Goal: Use online tool/utility

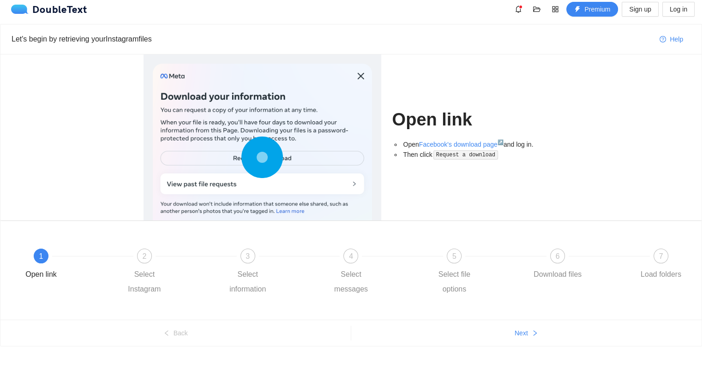
scroll to position [6, 0]
click at [499, 334] on button "Next" at bounding box center [526, 332] width 351 height 15
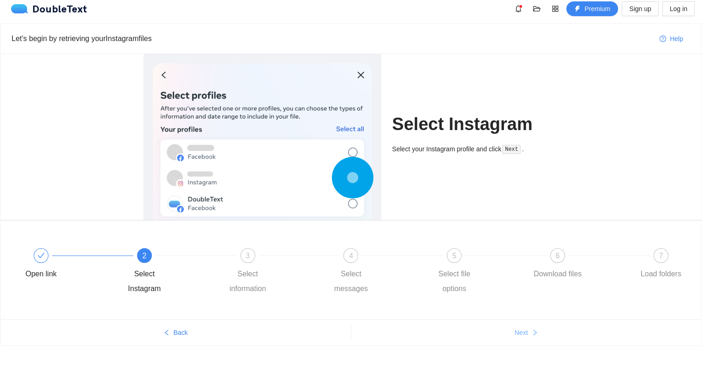
click at [499, 334] on button "Next" at bounding box center [526, 332] width 351 height 15
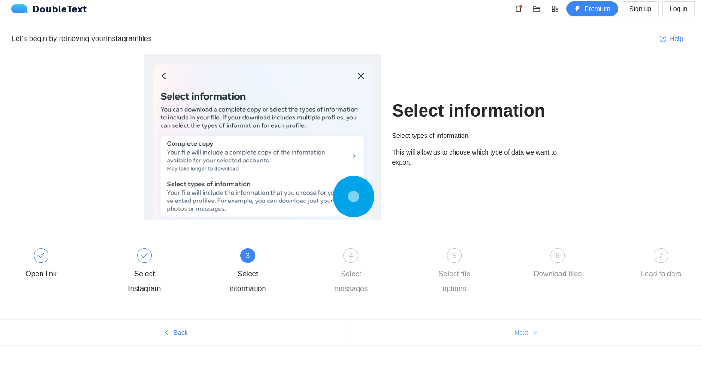
click at [499, 334] on button "Next" at bounding box center [526, 332] width 351 height 15
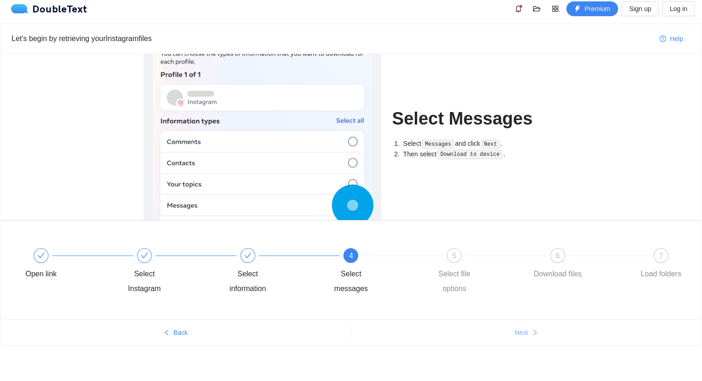
click at [499, 334] on button "Next" at bounding box center [526, 332] width 351 height 15
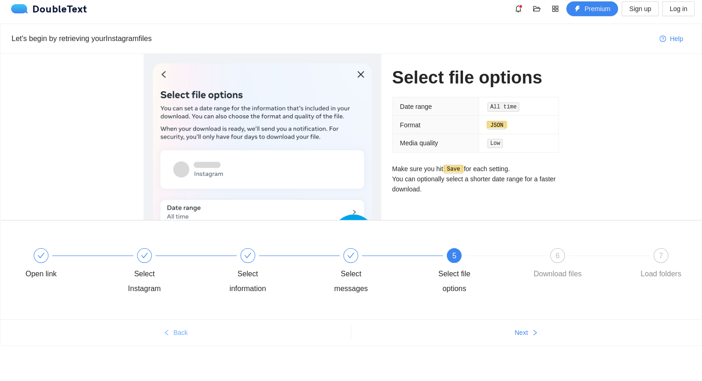
click at [196, 332] on button "Back" at bounding box center [175, 332] width 350 height 15
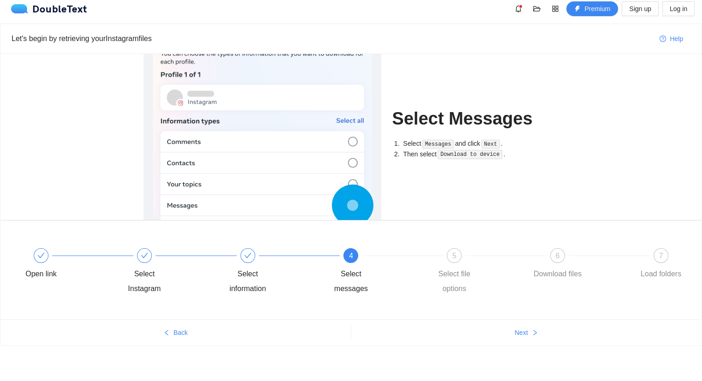
click at [600, 126] on div "Select Messages Select Messages and click Next . Then select Download to device…" at bounding box center [350, 137] width 701 height 166
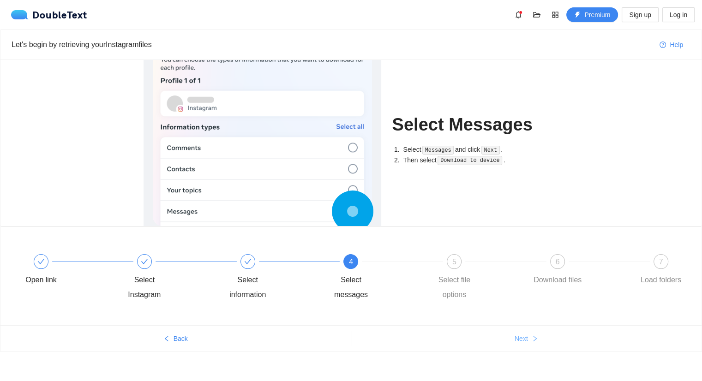
click at [513, 342] on button "Next" at bounding box center [526, 338] width 351 height 15
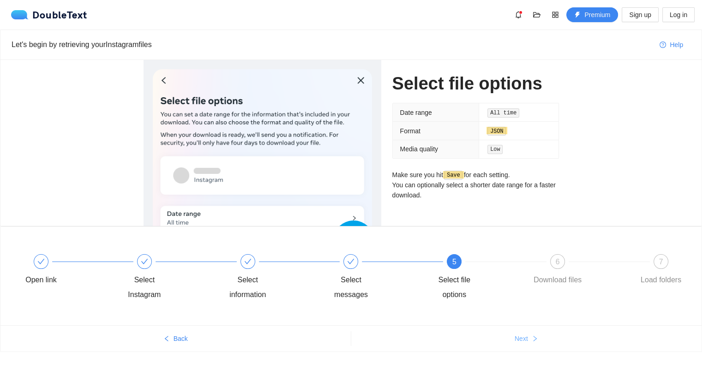
click at [513, 342] on button "Next" at bounding box center [526, 338] width 351 height 15
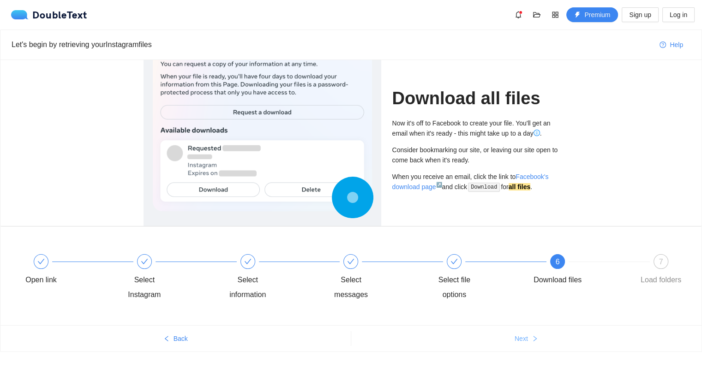
click at [513, 342] on button "Next" at bounding box center [526, 338] width 351 height 15
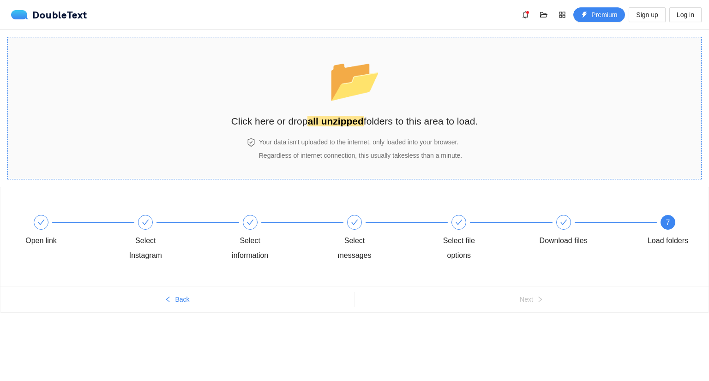
click at [322, 97] on div "📂 Click here or drop all unzipped folders to this area to load." at bounding box center [354, 88] width 247 height 82
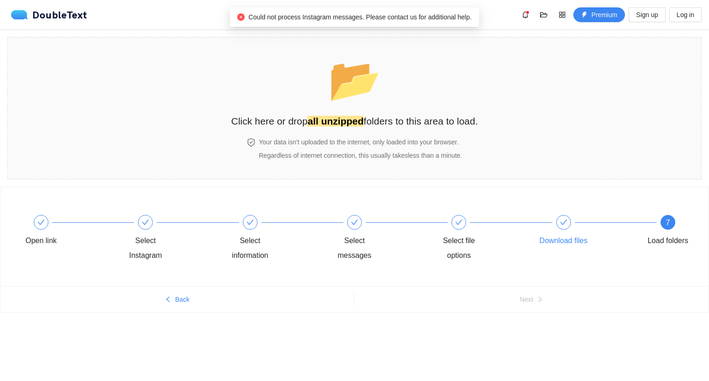
click at [559, 226] on div at bounding box center [563, 222] width 15 height 15
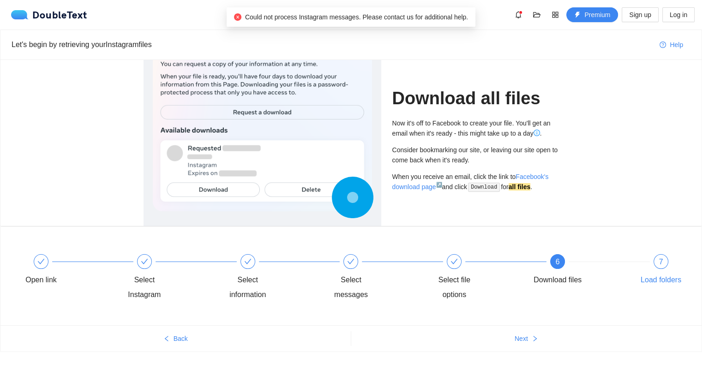
click at [661, 265] on span "7" at bounding box center [661, 262] width 4 height 8
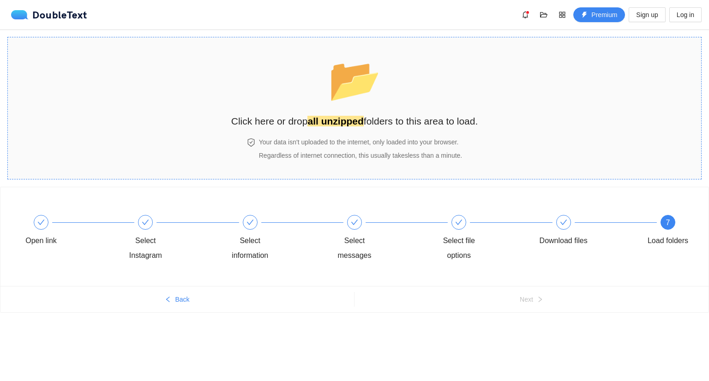
click at [401, 93] on div "📂 Click here or drop all unzipped folders to this area to load." at bounding box center [354, 88] width 247 height 82
click at [317, 97] on div "📂 Click here or drop all unzipped folders to this area to load." at bounding box center [354, 88] width 247 height 82
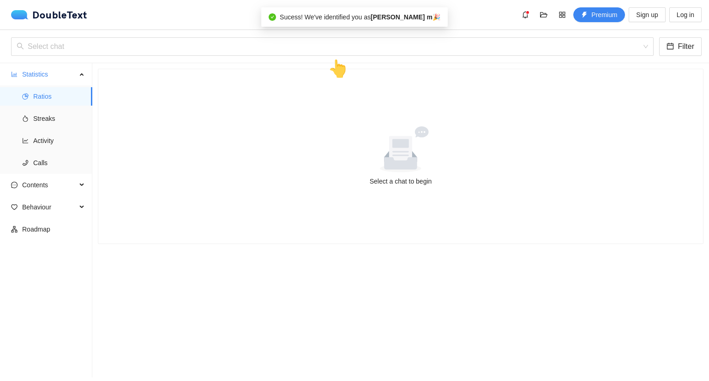
click at [328, 156] on div at bounding box center [400, 149] width 583 height 46
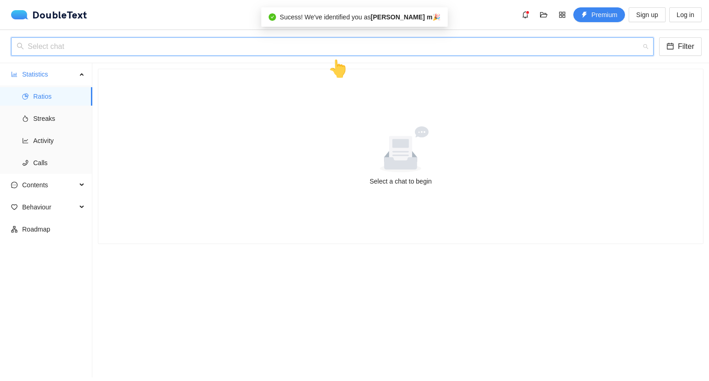
click at [284, 40] on input "search" at bounding box center [329, 47] width 625 height 18
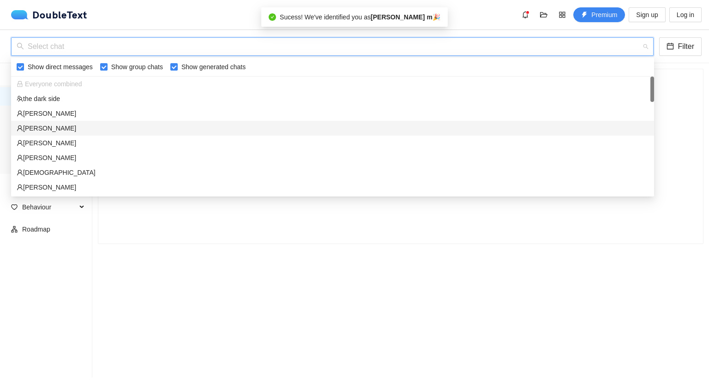
click at [114, 126] on div "kavya v" at bounding box center [333, 128] width 632 height 10
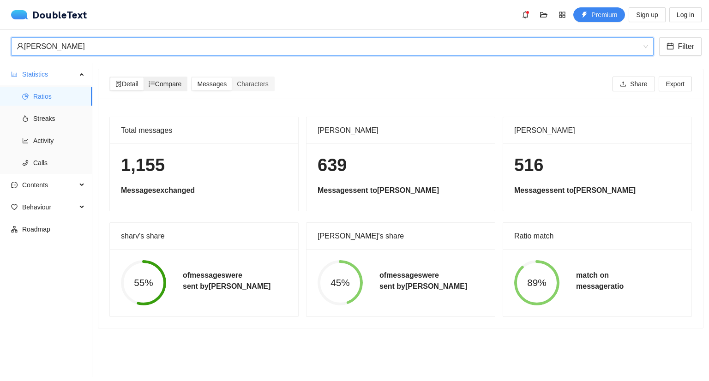
click at [180, 85] on span "Compare" at bounding box center [165, 83] width 33 height 7
click at [144, 78] on input "Compare" at bounding box center [144, 78] width 0 height 0
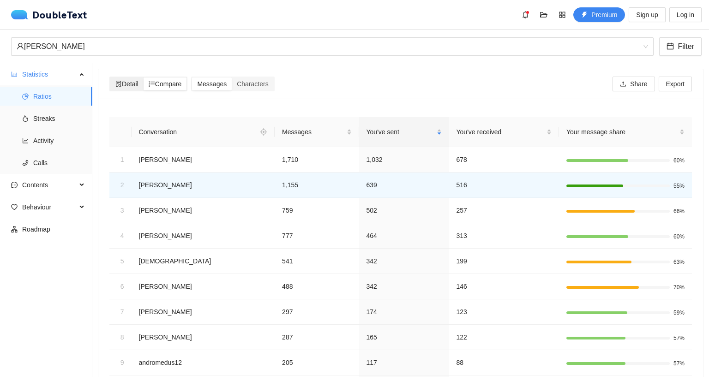
click at [122, 86] on span "Detail" at bounding box center [126, 83] width 23 height 7
click at [110, 78] on input "Detail" at bounding box center [110, 78] width 0 height 0
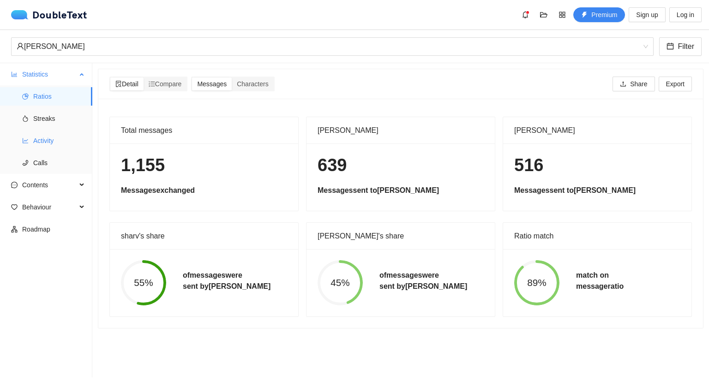
click at [52, 141] on span "Activity" at bounding box center [59, 141] width 52 height 18
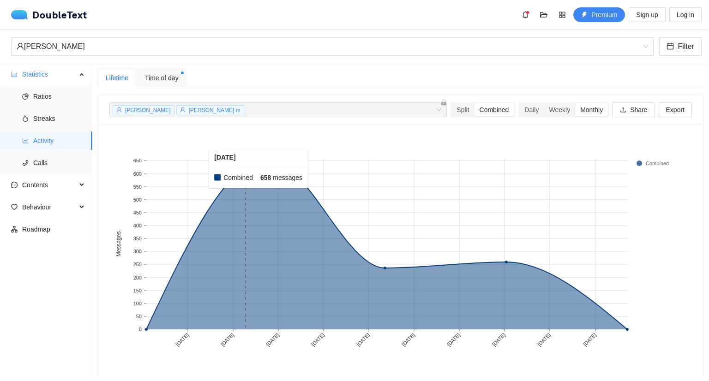
scroll to position [12, 0]
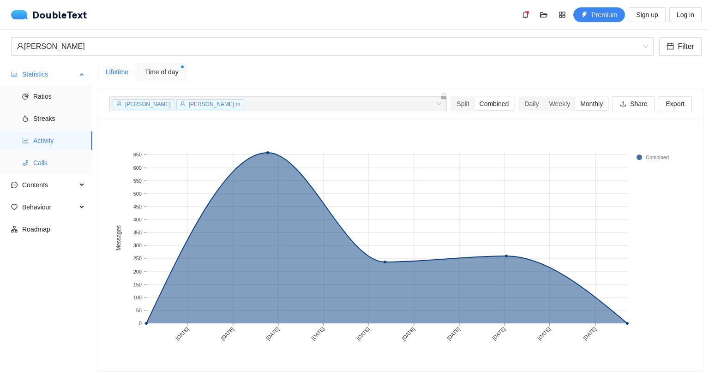
click at [55, 156] on span "Calls" at bounding box center [59, 163] width 52 height 18
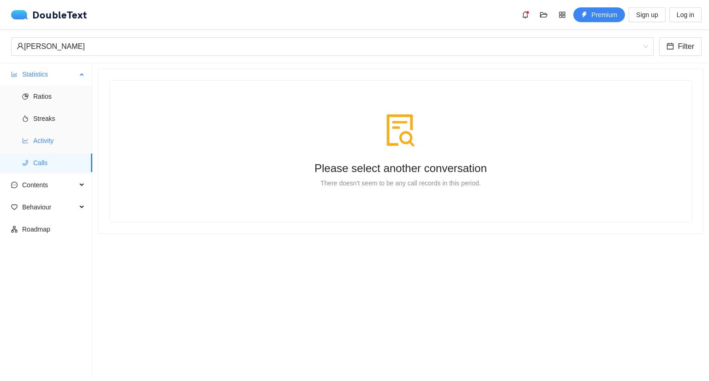
click at [55, 146] on span "Activity" at bounding box center [59, 141] width 52 height 18
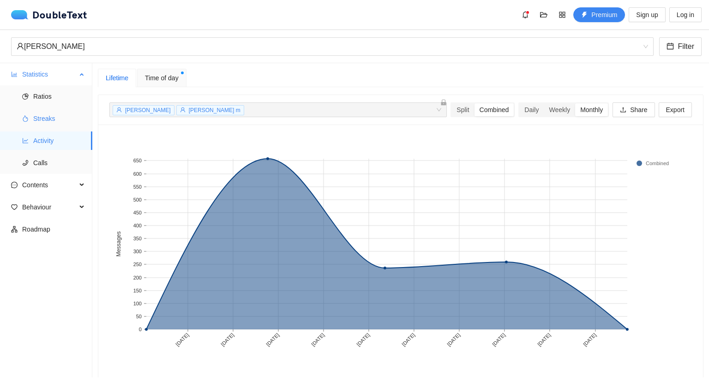
click at [56, 123] on span "Streaks" at bounding box center [59, 118] width 52 height 18
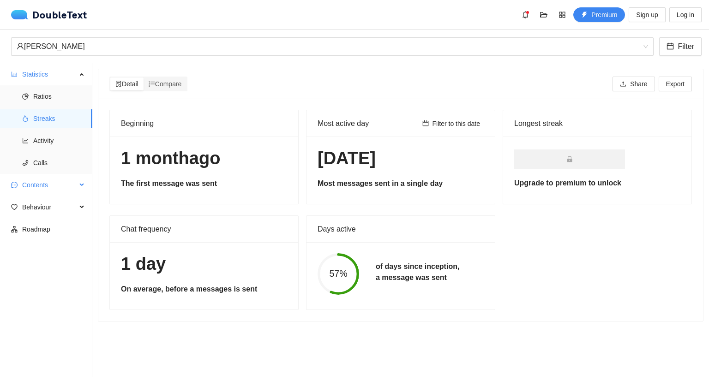
click at [49, 180] on span "Contents" at bounding box center [49, 185] width 54 height 18
click at [55, 212] on span "Word Cloud" at bounding box center [59, 207] width 52 height 18
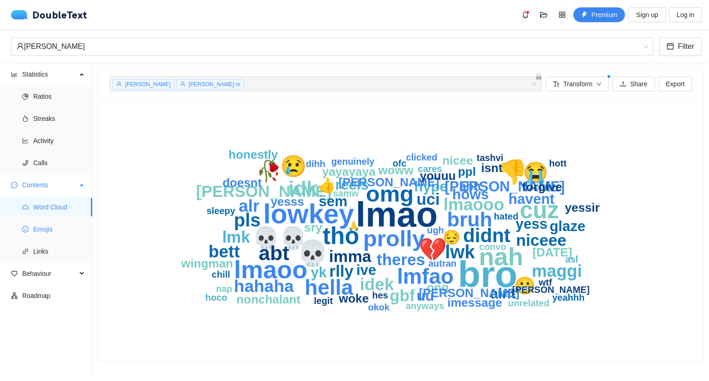
click at [72, 222] on span "Emojis" at bounding box center [59, 229] width 52 height 18
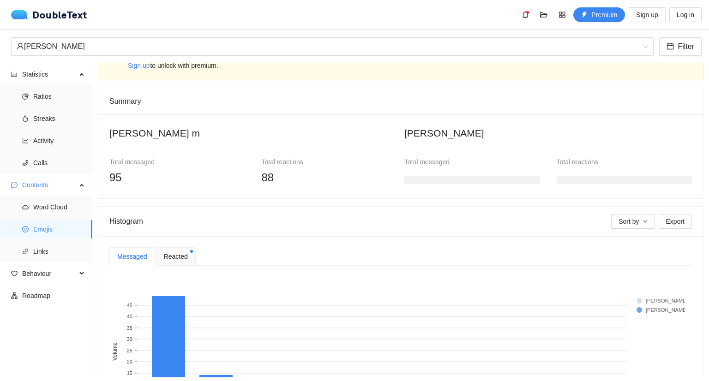
scroll to position [31, 0]
click at [440, 178] on h3 at bounding box center [472, 179] width 136 height 7
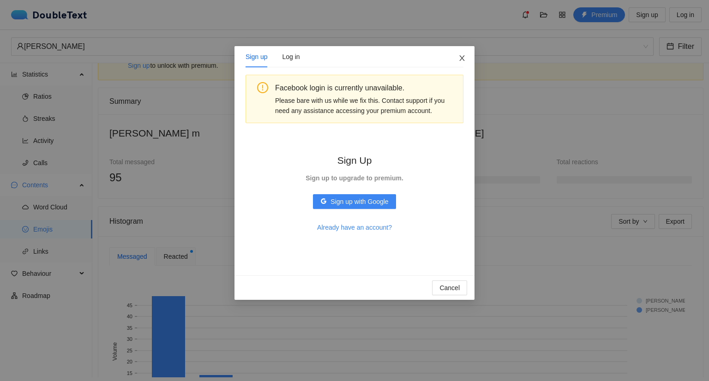
click at [457, 56] on span "Close" at bounding box center [462, 58] width 25 height 25
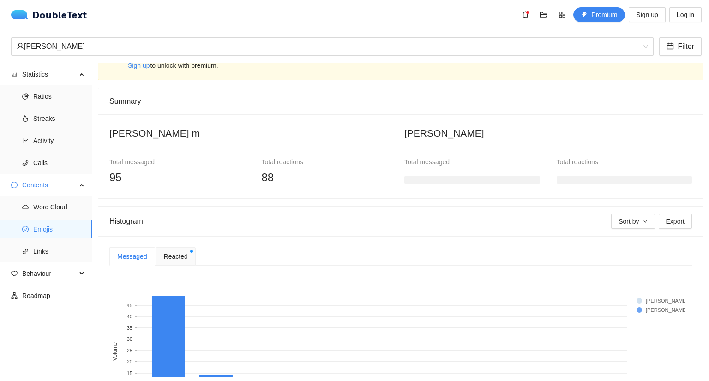
scroll to position [138, 0]
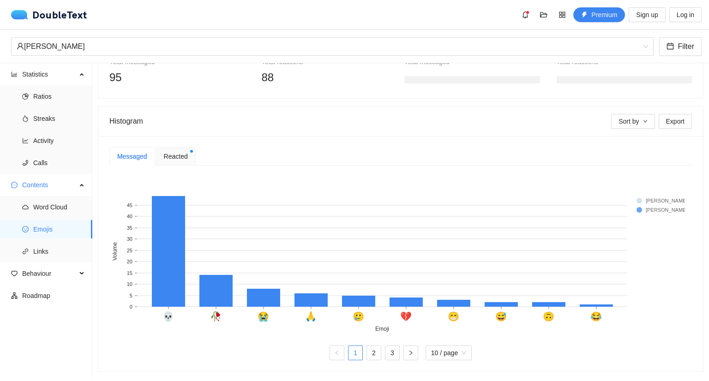
click at [179, 156] on div "Reacted" at bounding box center [176, 156] width 40 height 18
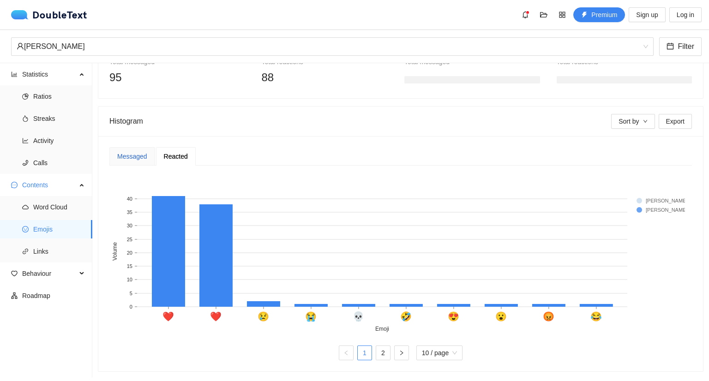
click at [138, 151] on div "Messaged" at bounding box center [132, 156] width 30 height 10
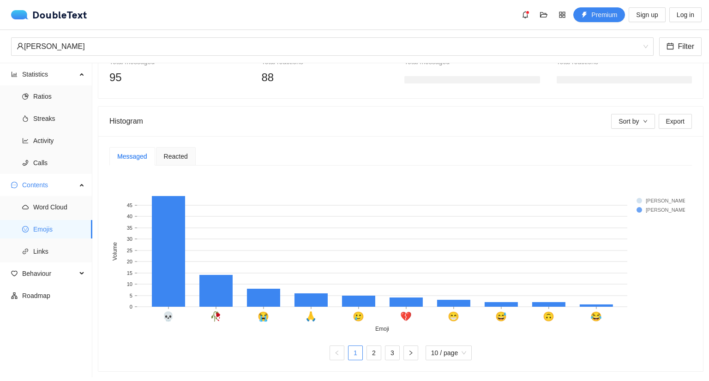
click at [184, 153] on span "Reacted" at bounding box center [176, 156] width 24 height 6
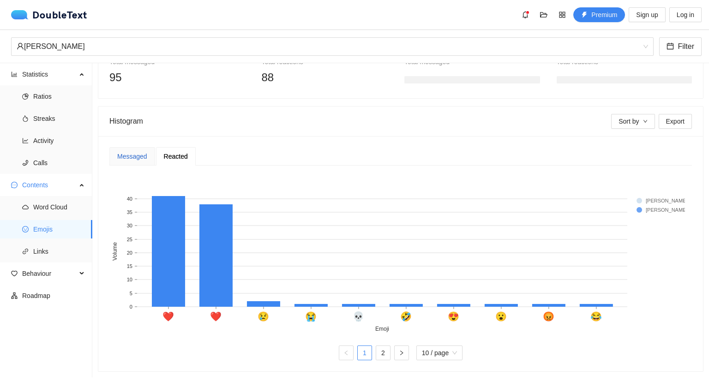
click at [129, 151] on div "Messaged" at bounding box center [132, 156] width 30 height 10
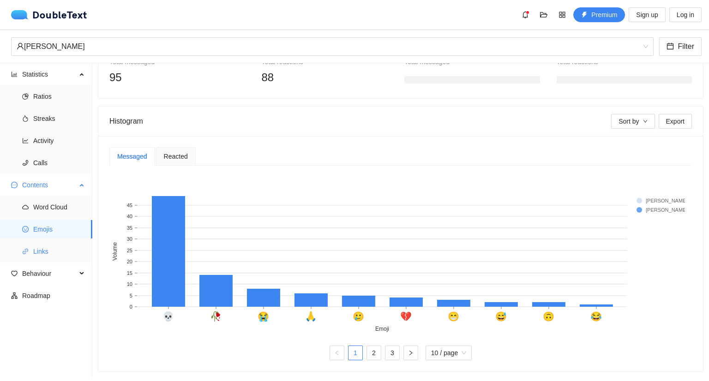
click at [54, 250] on span "Links" at bounding box center [59, 251] width 52 height 18
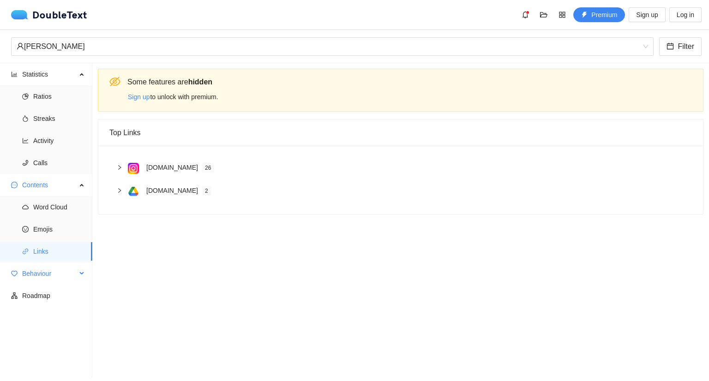
click at [59, 275] on span "Behaviour" at bounding box center [49, 274] width 54 height 18
click at [55, 300] on span "Engagement" at bounding box center [59, 296] width 52 height 18
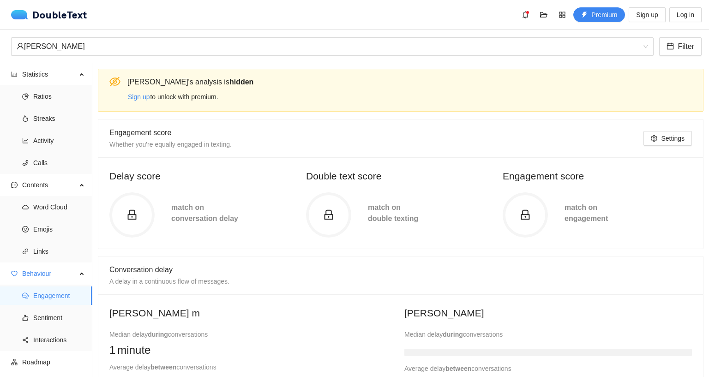
click at [145, 224] on circle at bounding box center [132, 215] width 42 height 42
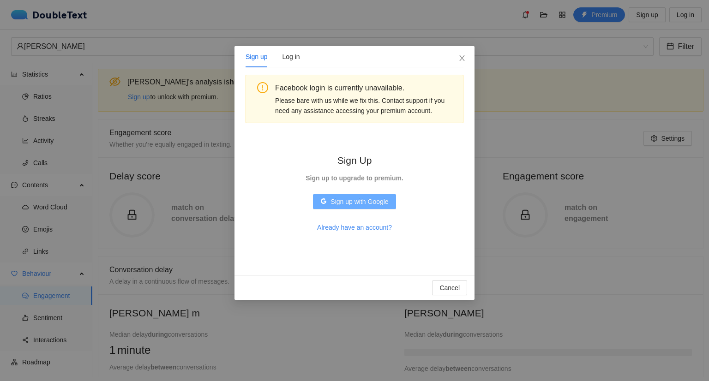
click at [349, 199] on span "Sign up with Google" at bounding box center [360, 202] width 58 height 10
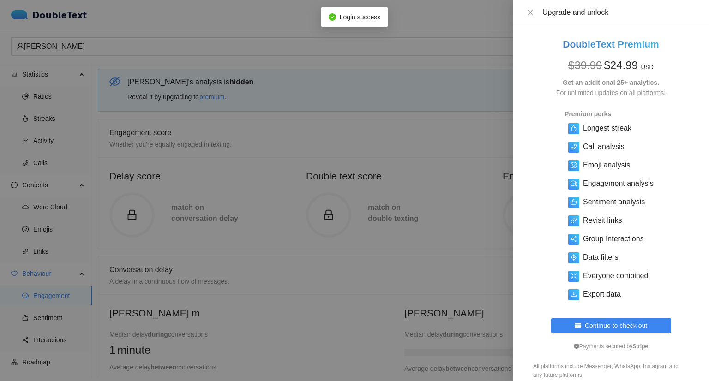
click at [529, 18] on div "Upgrade and unlock" at bounding box center [611, 12] width 196 height 25
click at [531, 13] on icon "close" at bounding box center [530, 13] width 5 height 6
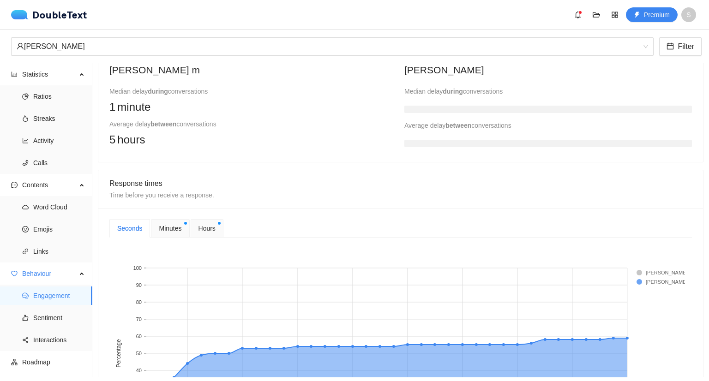
scroll to position [278, 0]
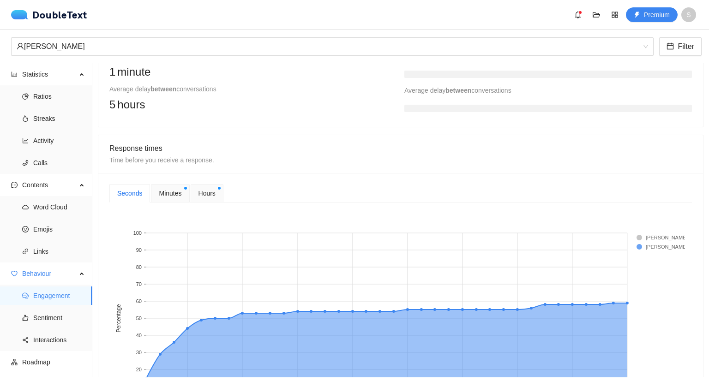
click at [173, 195] on span "Minutes" at bounding box center [170, 193] width 23 height 10
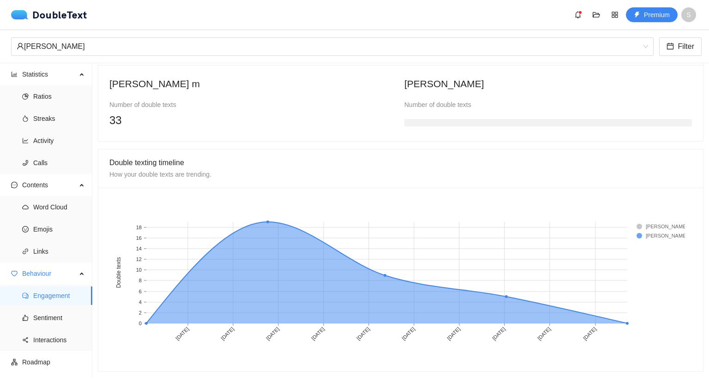
scroll to position [699, 0]
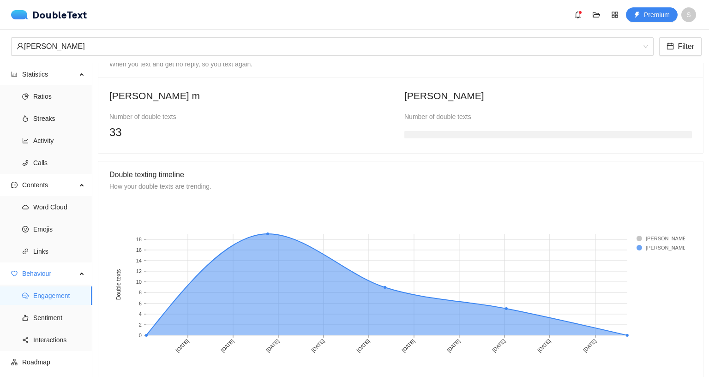
click at [451, 133] on h3 at bounding box center [548, 134] width 288 height 7
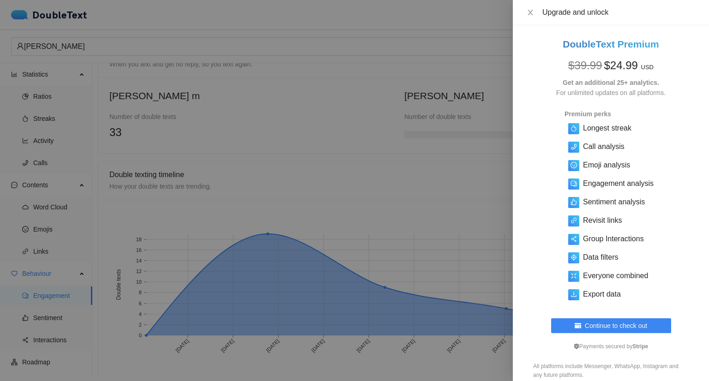
click at [444, 181] on div at bounding box center [354, 190] width 709 height 381
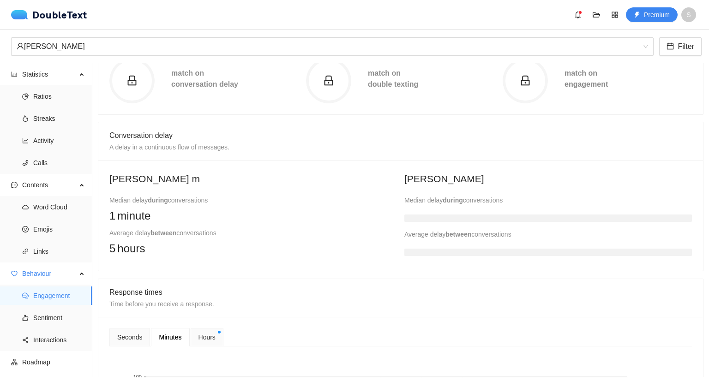
scroll to position [0, 0]
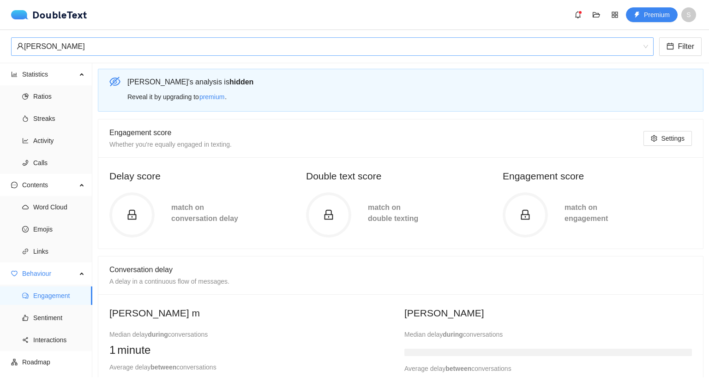
click at [614, 54] on div "kavya v" at bounding box center [328, 47] width 623 height 18
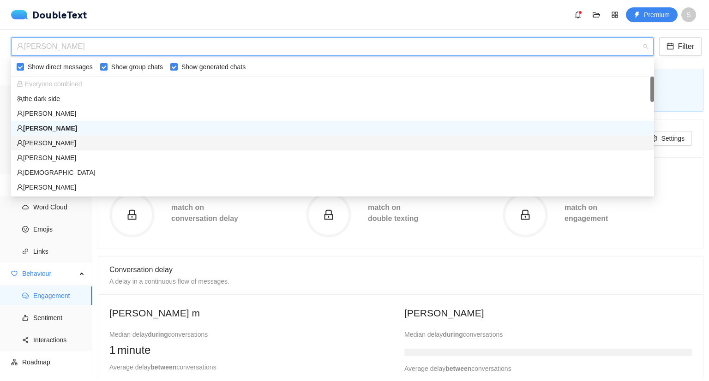
click at [141, 142] on div "anusha" at bounding box center [333, 143] width 632 height 10
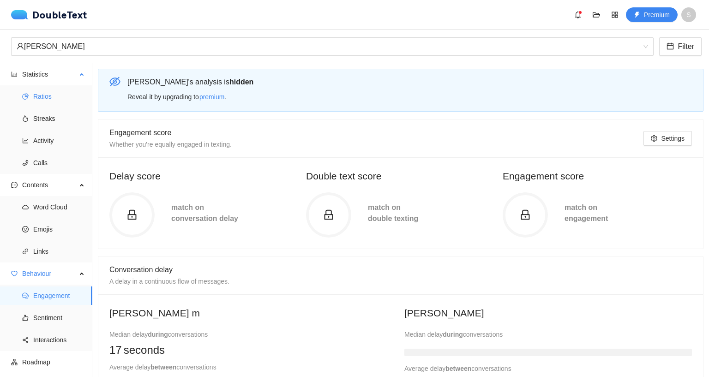
click at [53, 93] on span "Ratios" at bounding box center [59, 96] width 52 height 18
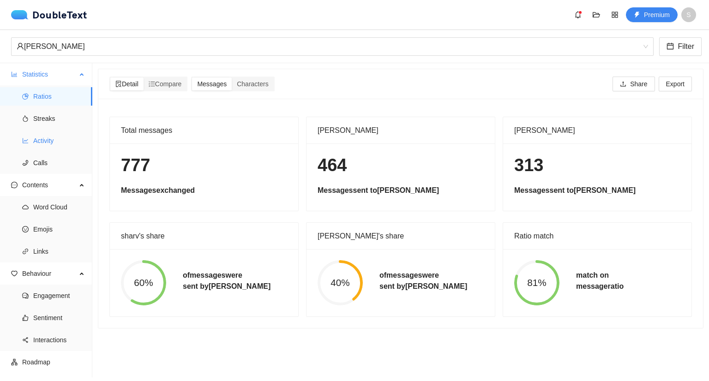
click at [48, 138] on span "Activity" at bounding box center [59, 141] width 52 height 18
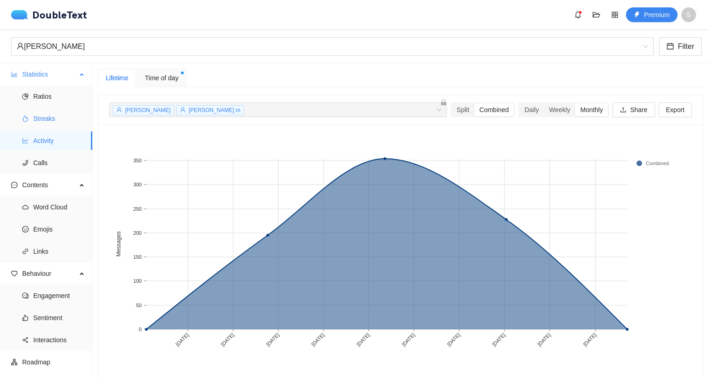
click at [65, 122] on span "Streaks" at bounding box center [59, 118] width 52 height 18
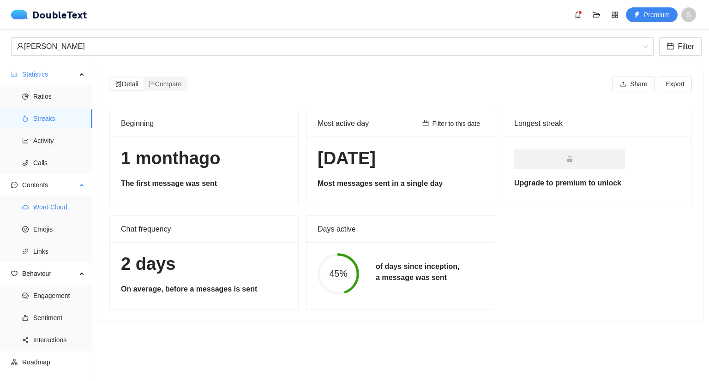
click at [62, 209] on span "Word Cloud" at bounding box center [59, 207] width 52 height 18
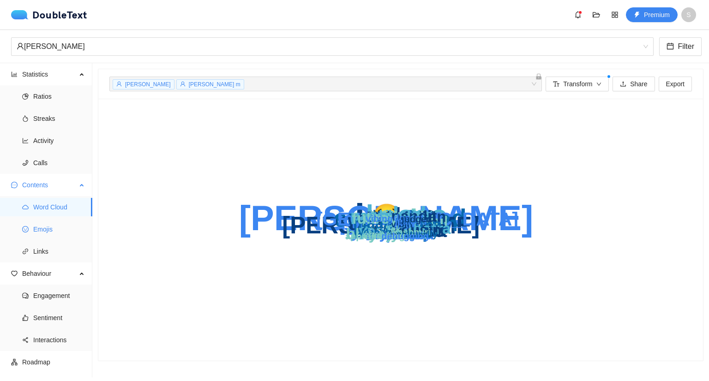
click at [55, 228] on span "Emojis" at bounding box center [59, 229] width 52 height 18
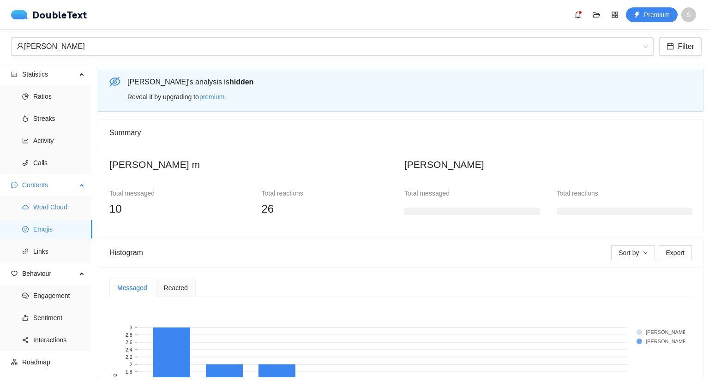
click at [55, 213] on span "Word Cloud" at bounding box center [59, 207] width 52 height 18
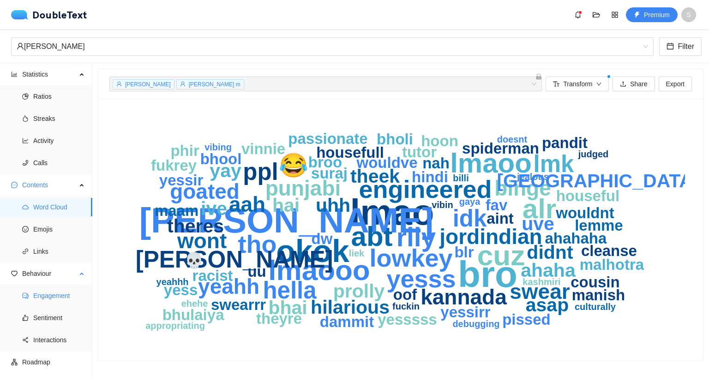
click at [61, 293] on span "Engagement" at bounding box center [59, 296] width 52 height 18
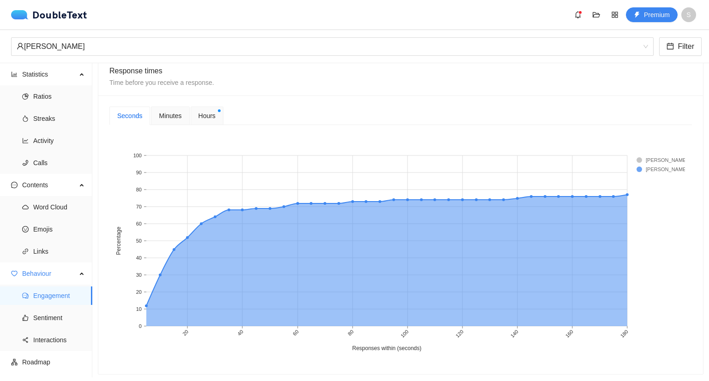
scroll to position [355, 0]
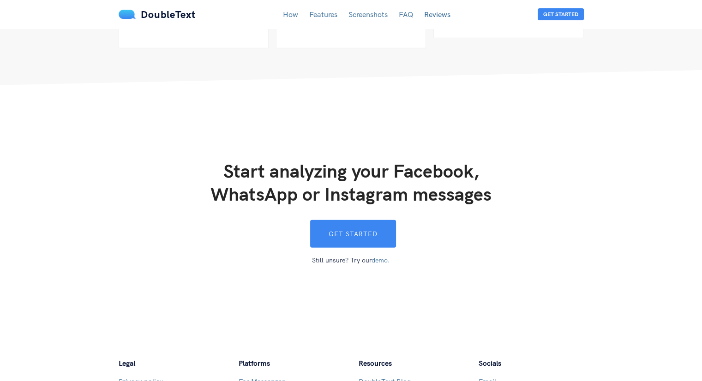
scroll to position [2413, 0]
click at [349, 220] on button "Get started" at bounding box center [353, 234] width 86 height 28
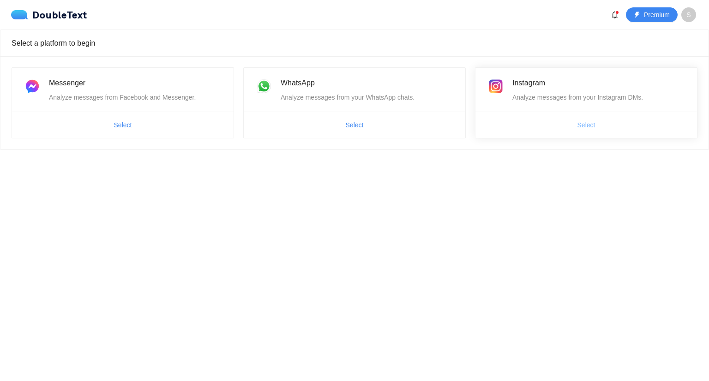
click at [577, 124] on button "Select" at bounding box center [586, 125] width 33 height 15
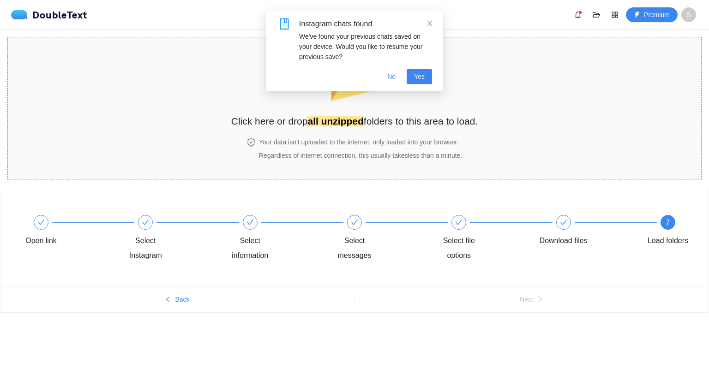
click at [407, 118] on h2 "Click here or drop all unzipped folders to this area to load." at bounding box center [354, 121] width 247 height 15
click at [451, 124] on h2 "Click here or drop all unzipped folders to this area to load." at bounding box center [354, 121] width 247 height 15
